Goal: Check status

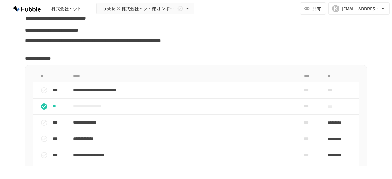
scroll to position [428, 0]
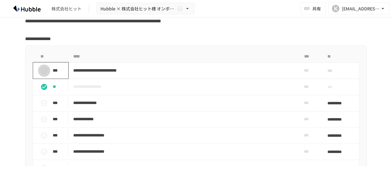
click at [46, 77] on button "status" at bounding box center [44, 71] width 12 height 12
click at [44, 74] on icon "status" at bounding box center [44, 71] width 6 height 6
click at [41, 74] on icon "status" at bounding box center [43, 70] width 7 height 7
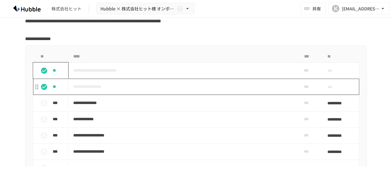
scroll to position [459, 0]
